Goal: Task Accomplishment & Management: Complete application form

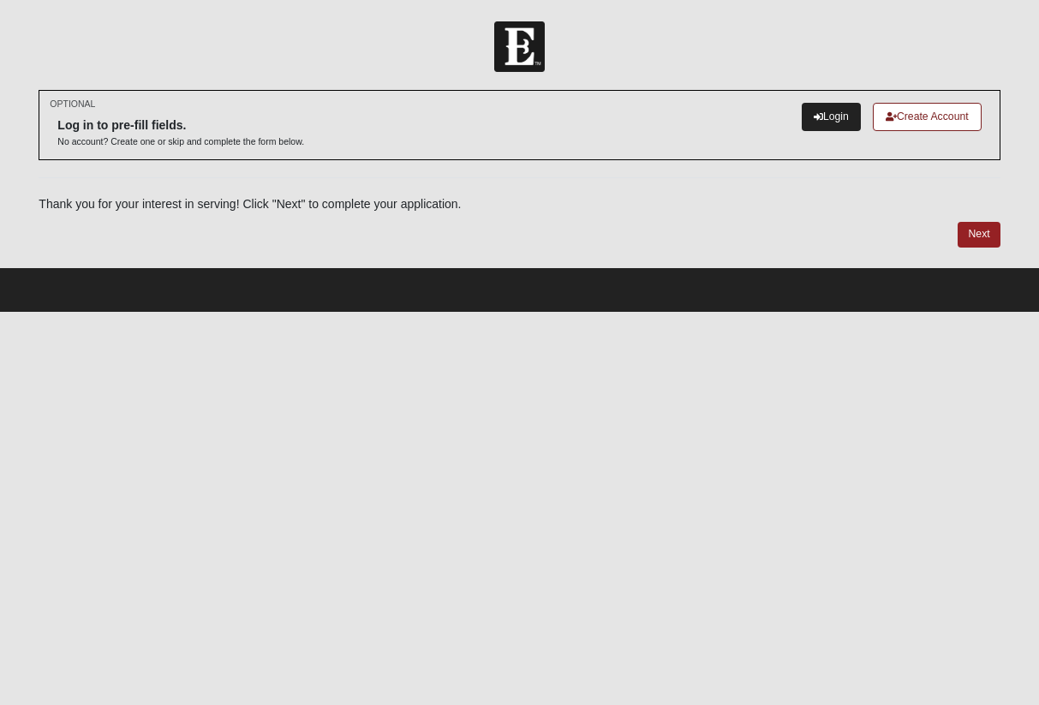
click at [805, 119] on link "Login" at bounding box center [830, 117] width 59 height 28
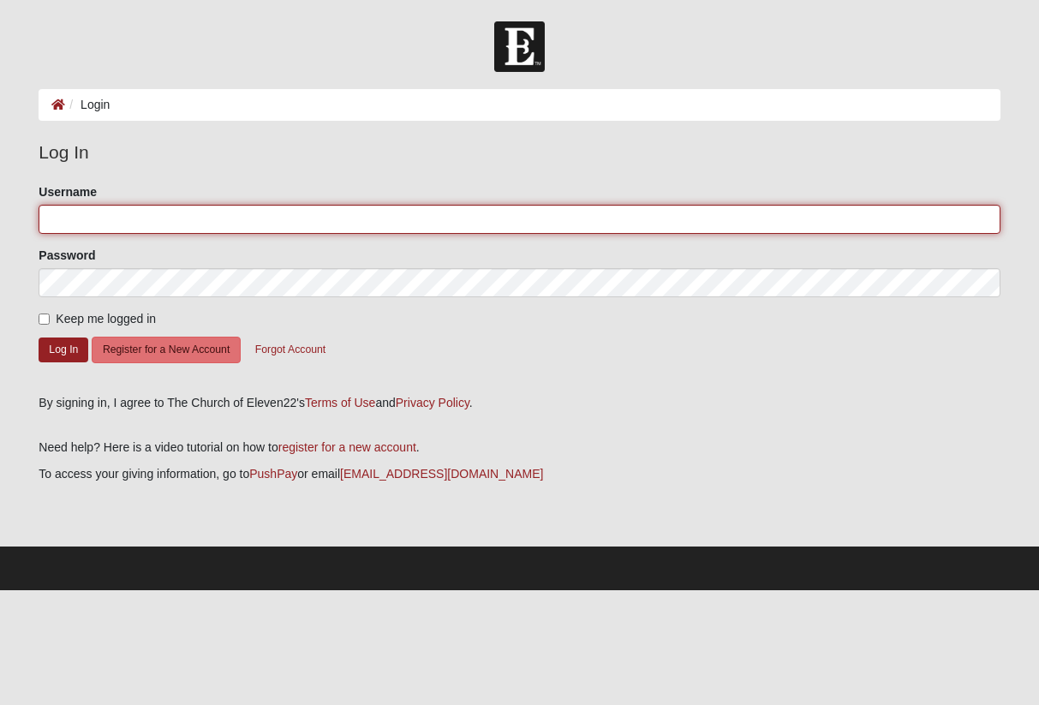
type input "elainalilly"
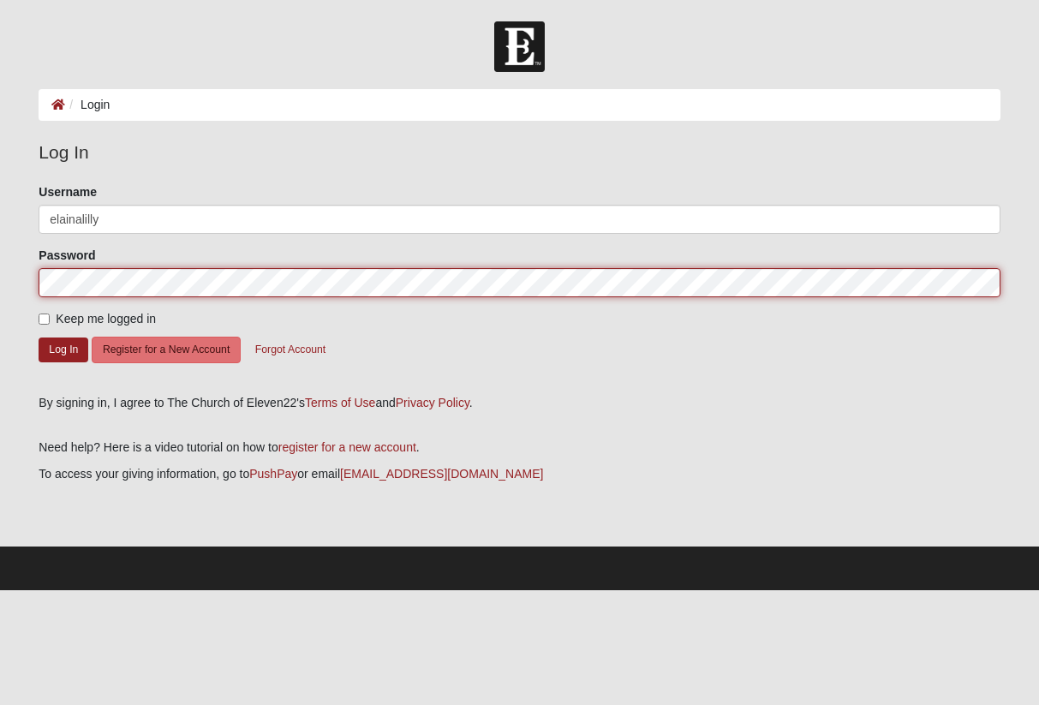
click at [63, 348] on button "Log In" at bounding box center [64, 349] width 50 height 25
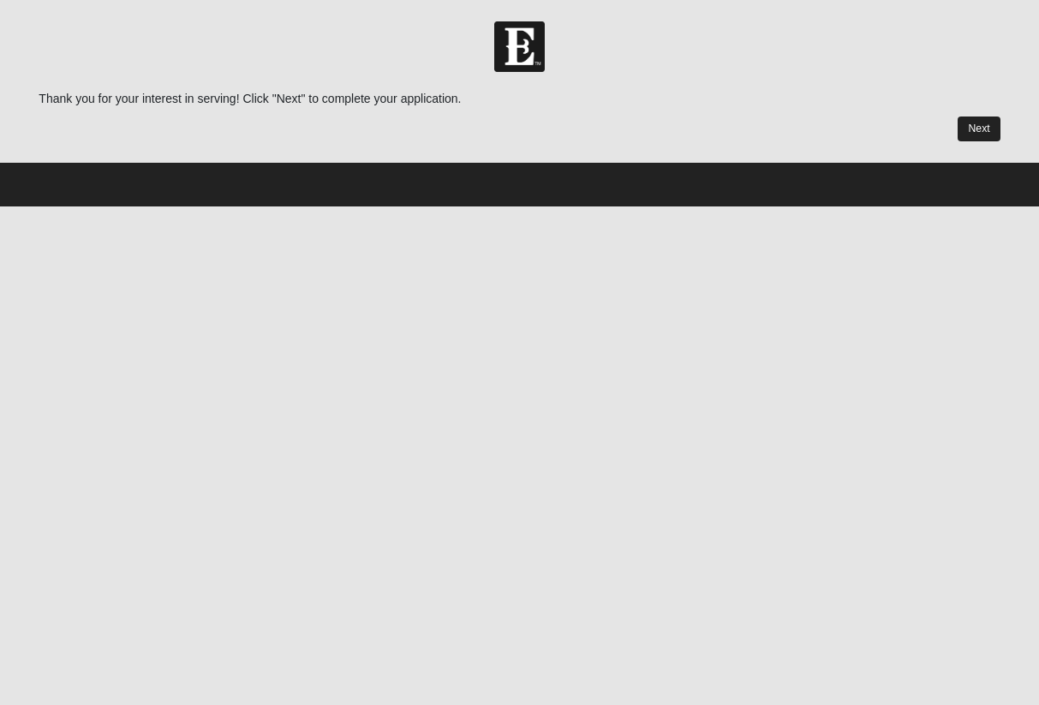
click at [963, 127] on link "Next" at bounding box center [978, 128] width 42 height 25
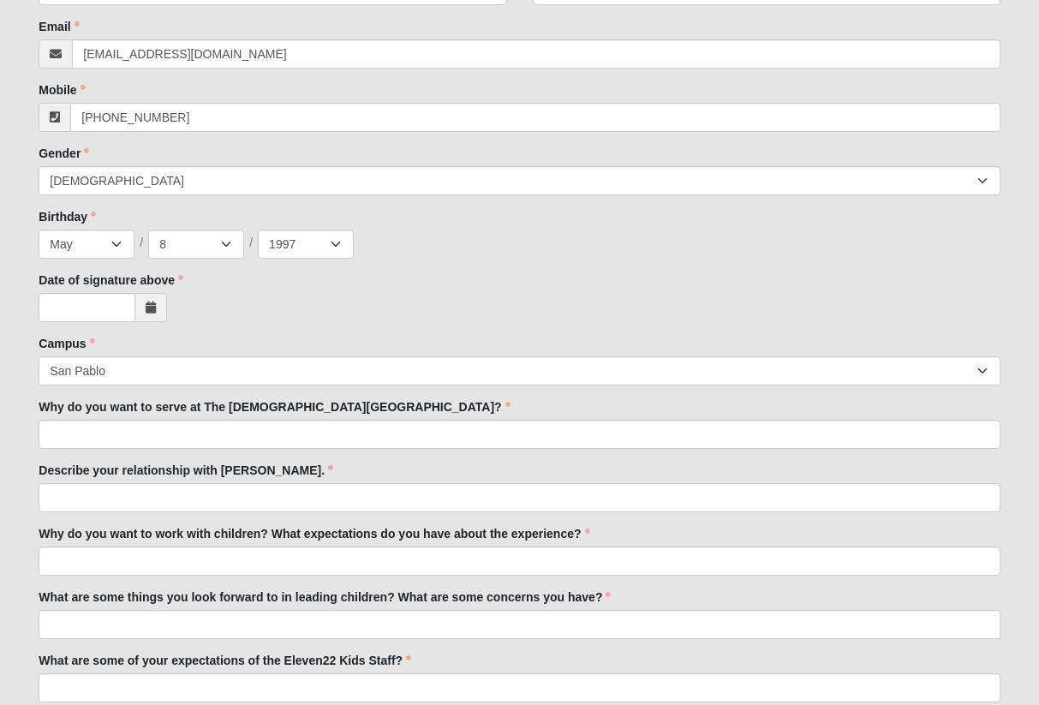
scroll to position [406, 0]
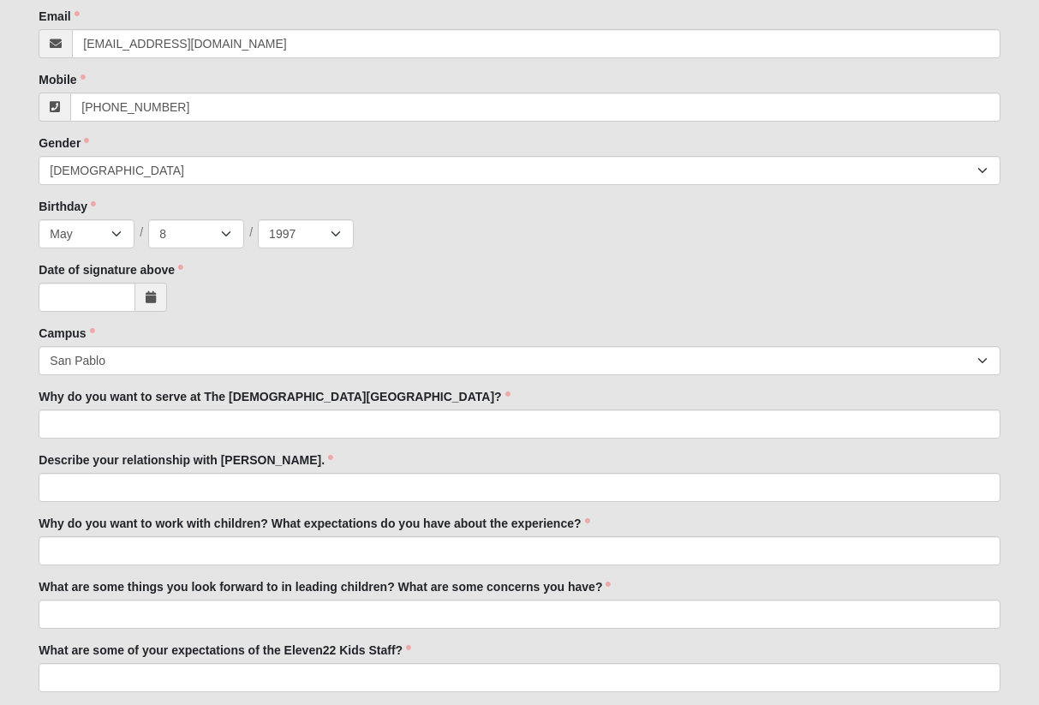
click at [147, 300] on icon at bounding box center [151, 297] width 10 height 12
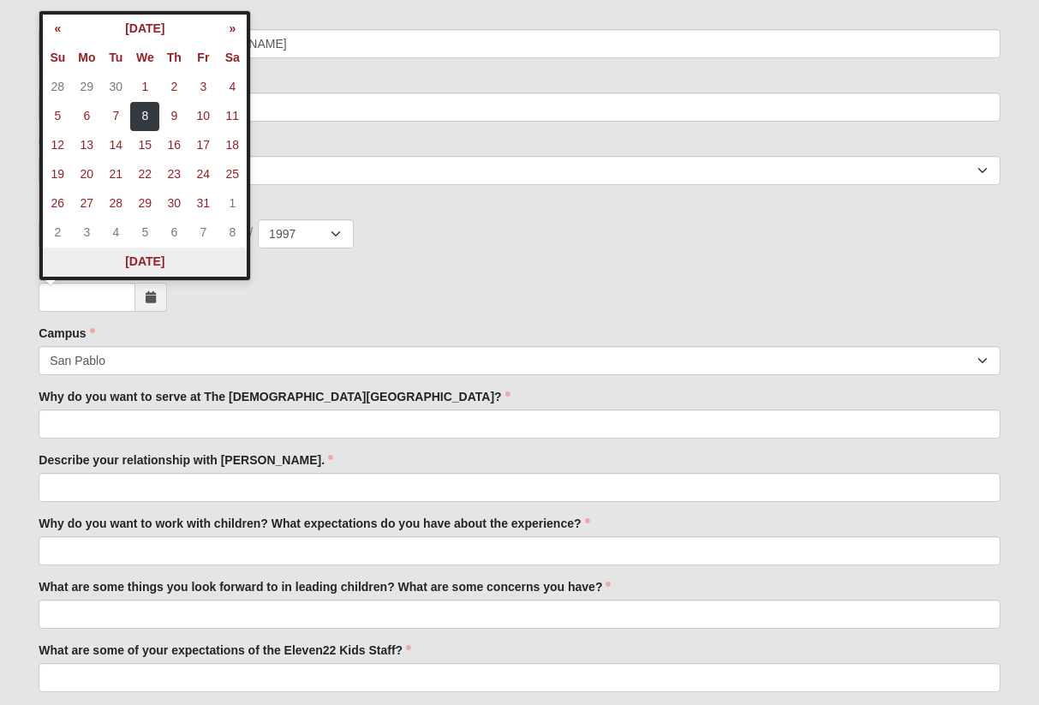
click at [152, 254] on th "[DATE]" at bounding box center [145, 261] width 204 height 29
type input "[DATE]"
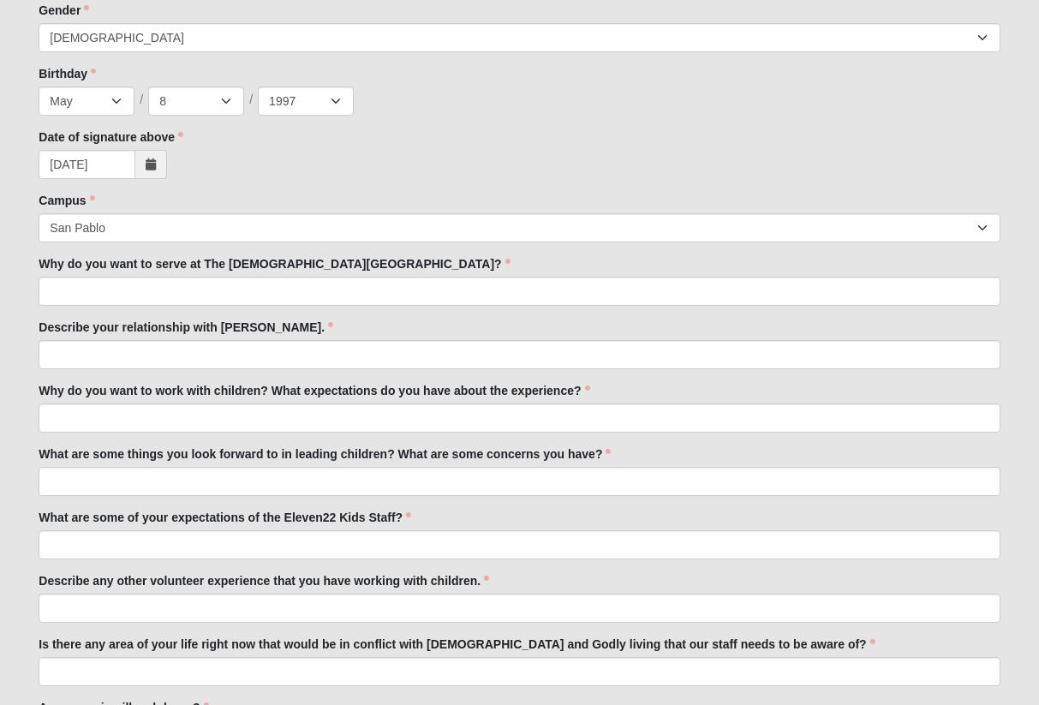
scroll to position [542, 0]
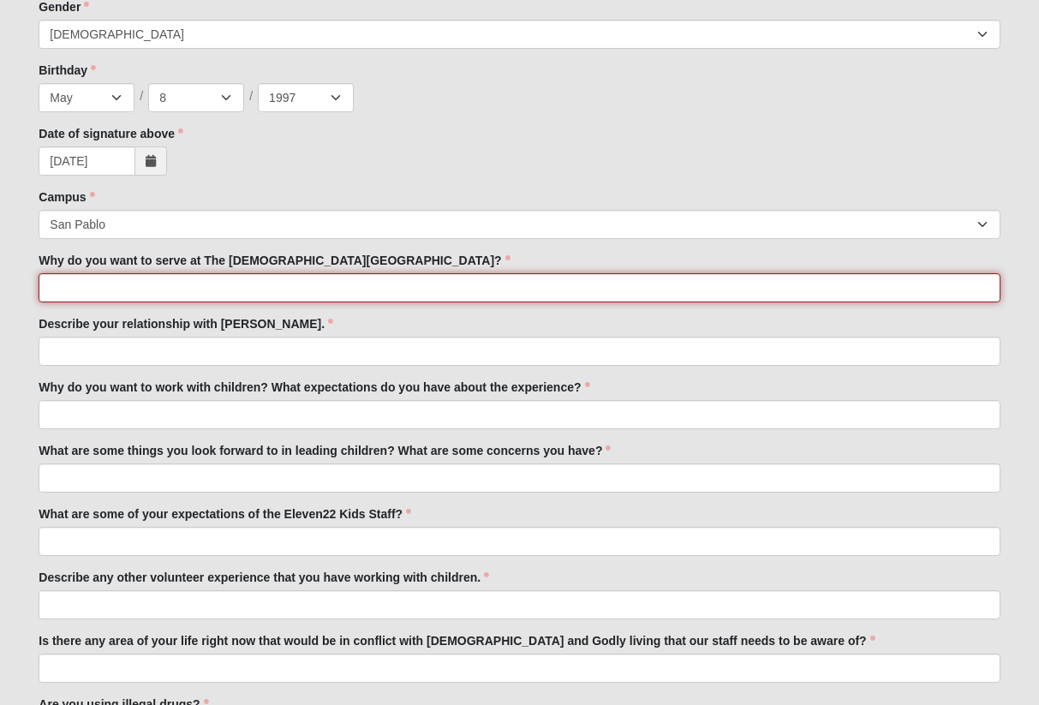
click at [348, 289] on input "Why do you want to serve at The [DEMOGRAPHIC_DATA][GEOGRAPHIC_DATA]?" at bounding box center [519, 287] width 961 height 29
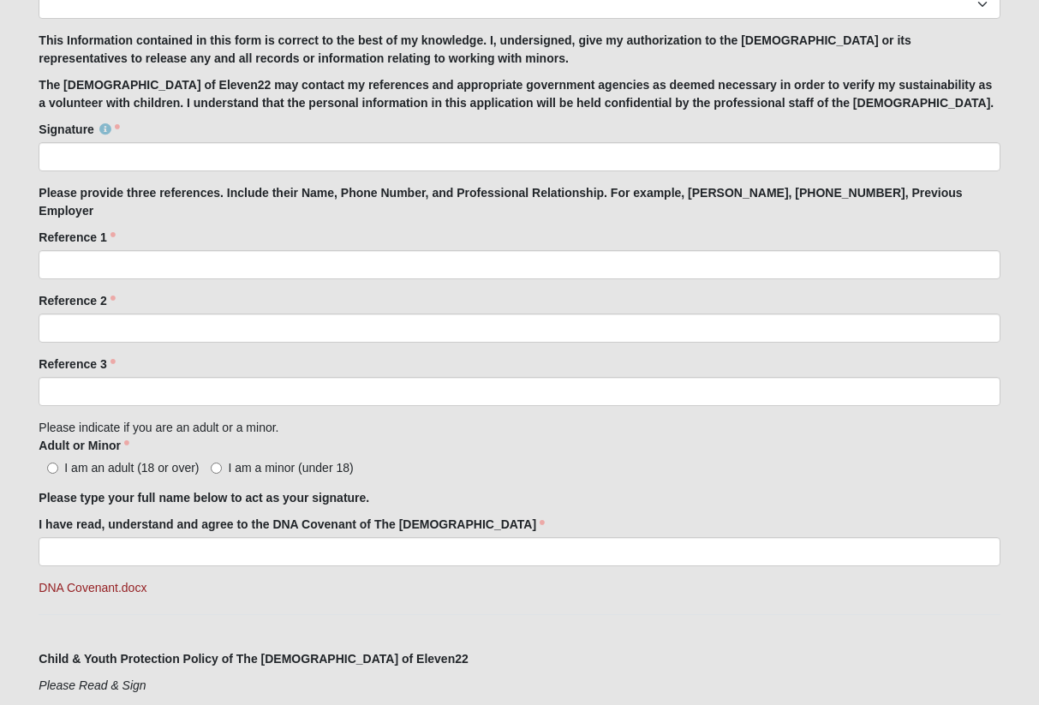
scroll to position [1551, 0]
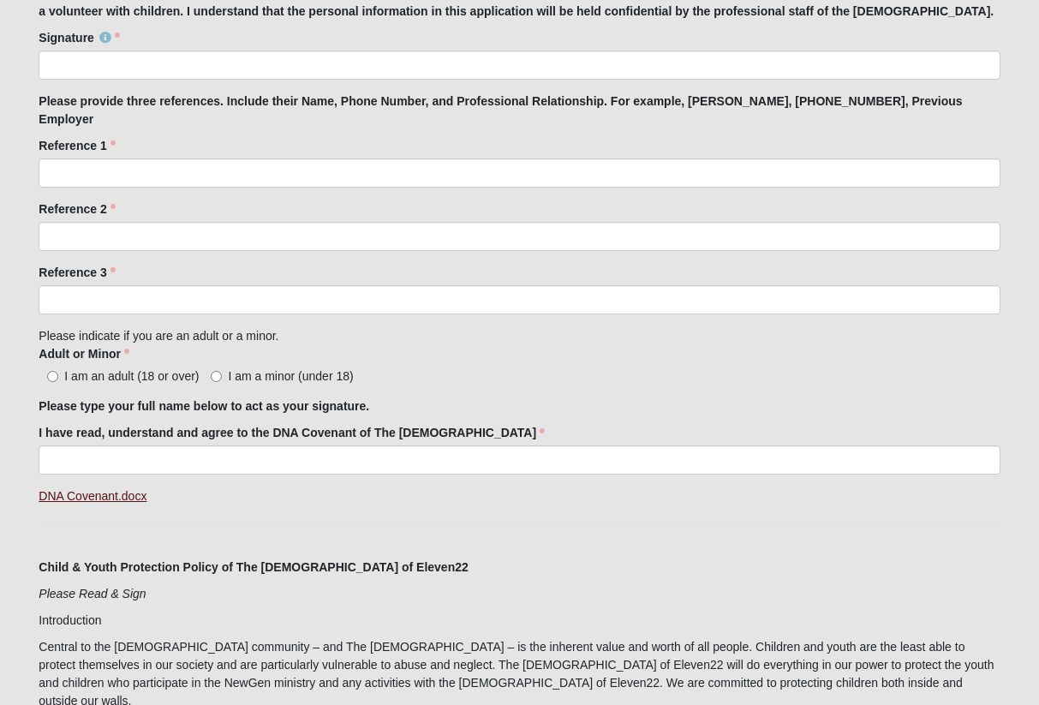
click at [96, 489] on link "DNA Covenant.docx" at bounding box center [93, 496] width 108 height 14
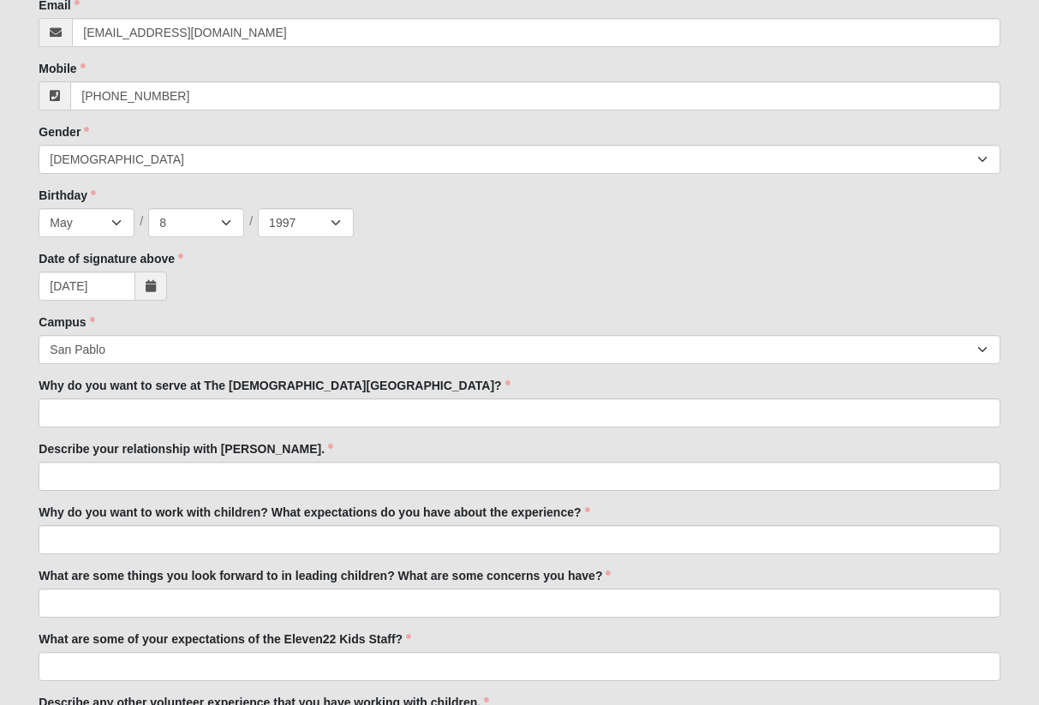
scroll to position [474, 0]
